Goal: Ask a question

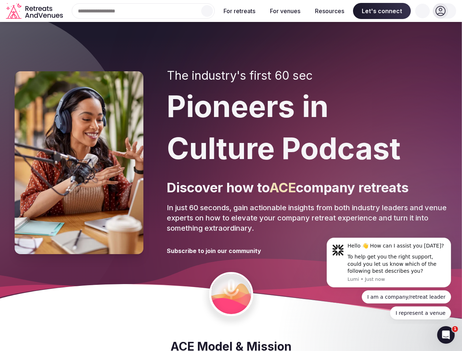
click at [231, 176] on div "The industry's first 60 sec Pioneers in Culture Podcast Discover how to ACE com…" at bounding box center [307, 163] width 281 height 188
click at [143, 11] on div "Search Popular Destinations [GEOGRAPHIC_DATA], [GEOGRAPHIC_DATA] [GEOGRAPHIC_DA…" at bounding box center [140, 10] width 149 height 15
click at [207, 11] on input "text" at bounding box center [143, 10] width 143 height 15
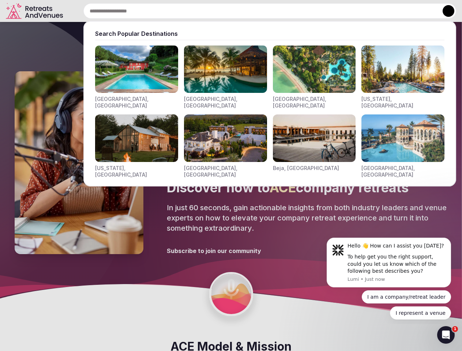
click at [240, 11] on input "text" at bounding box center [269, 10] width 373 height 15
click at [285, 11] on input "text" at bounding box center [269, 10] width 373 height 15
click at [330, 11] on input "text" at bounding box center [269, 10] width 373 height 15
click at [382, 11] on input "text" at bounding box center [269, 10] width 373 height 15
click at [423, 11] on input "text" at bounding box center [269, 10] width 373 height 15
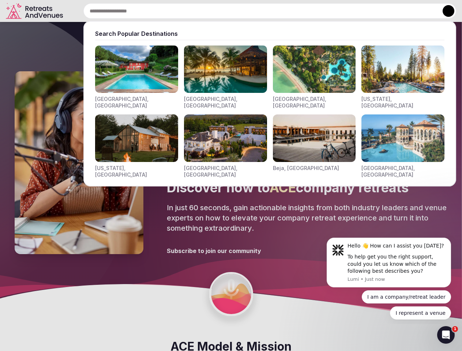
click at [444, 11] on button at bounding box center [449, 11] width 12 height 12
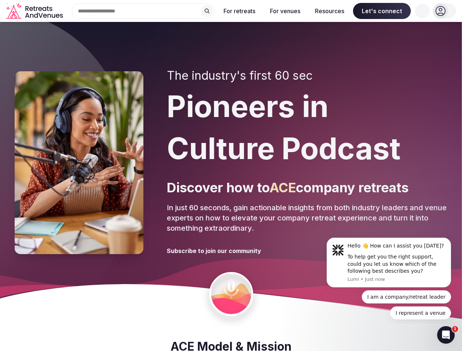
click at [389, 263] on div "To help get you the right support, could you let us know which of the following…" at bounding box center [397, 265] width 98 height 22
